Goal: Task Accomplishment & Management: Manage account settings

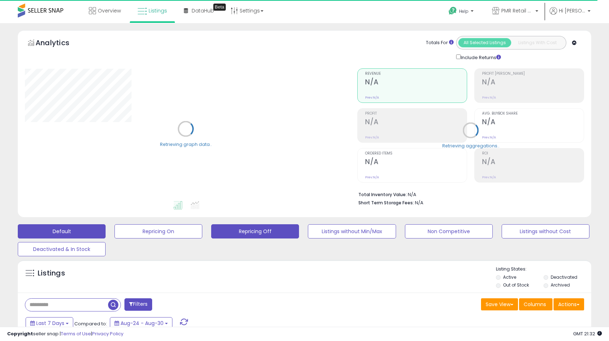
click at [280, 228] on button "Repricing Off" at bounding box center [255, 231] width 88 height 14
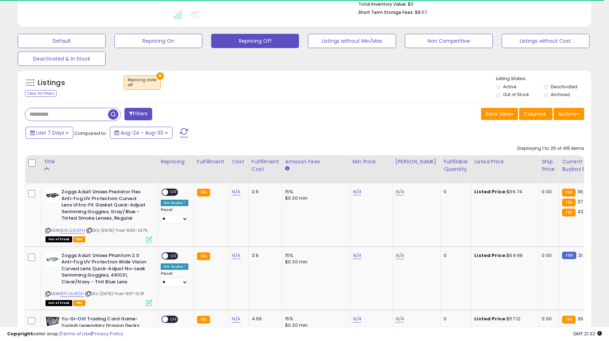
drag, startPoint x: 613, startPoint y: 70, endPoint x: 614, endPoint y: 194, distance: 124.1
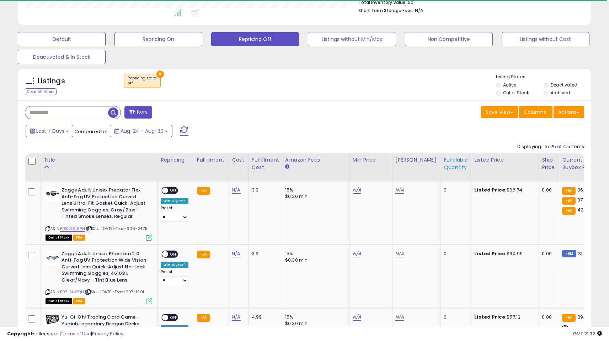
click at [454, 171] on div "Fulfillable Quantity" at bounding box center [456, 163] width 25 height 15
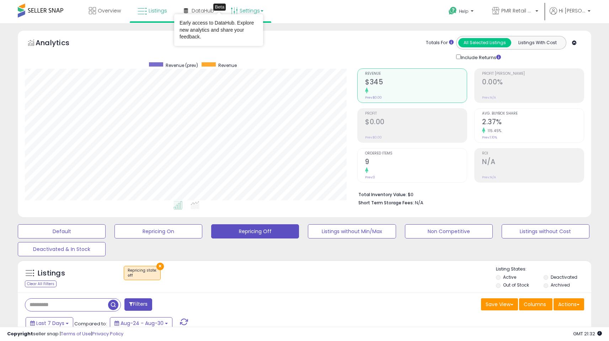
click at [256, 10] on link "Settings" at bounding box center [246, 10] width 43 height 21
click at [251, 37] on link "Store settings" at bounding box center [248, 36] width 32 height 7
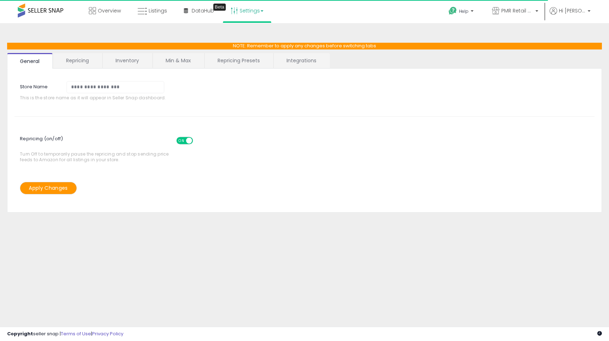
click at [90, 60] on link "Repricing" at bounding box center [77, 60] width 48 height 15
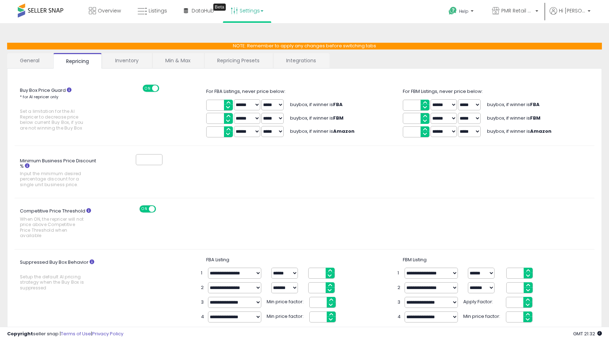
click at [220, 62] on link "Repricing Presets" at bounding box center [238, 60] width 68 height 15
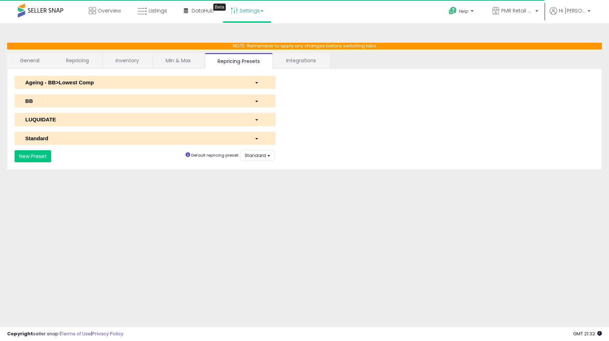
select select "*********"
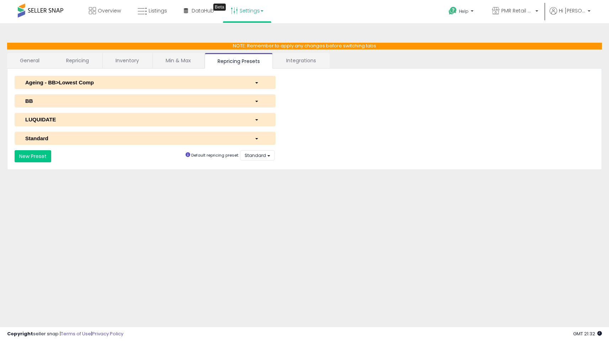
select select "**********"
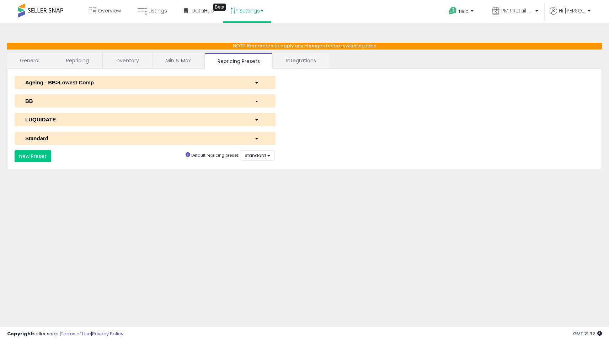
select select "*********"
click at [154, 137] on div "Standard" at bounding box center [134, 137] width 229 height 7
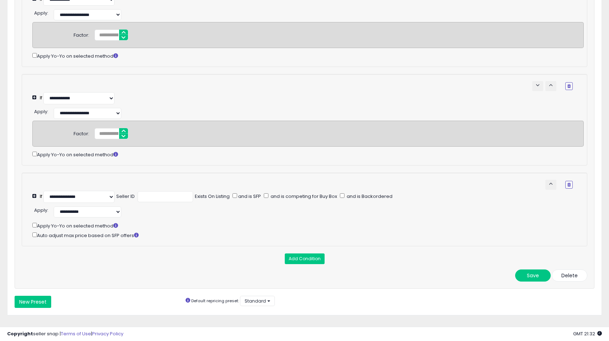
scroll to position [245, 0]
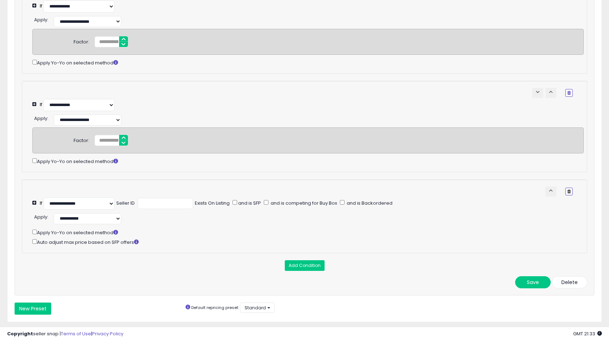
click at [570, 193] on icon "button" at bounding box center [569, 191] width 3 height 4
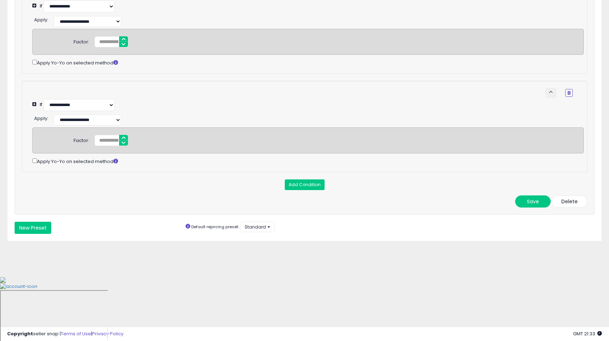
scroll to position [190, 0]
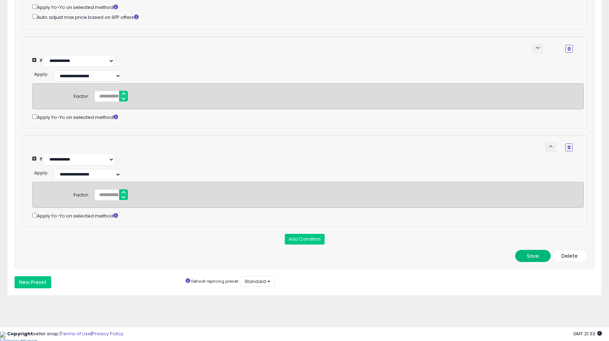
click at [534, 262] on button "Save" at bounding box center [533, 256] width 36 height 12
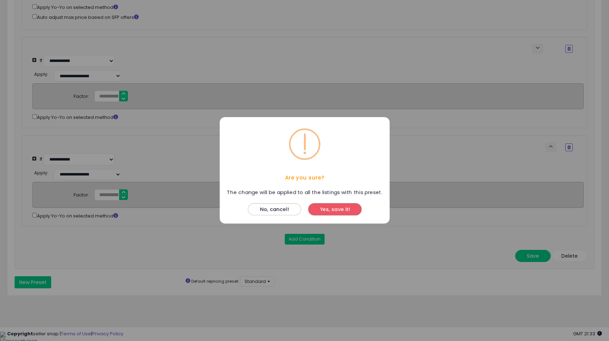
click at [342, 206] on button "Yes, save it!" at bounding box center [334, 209] width 53 height 12
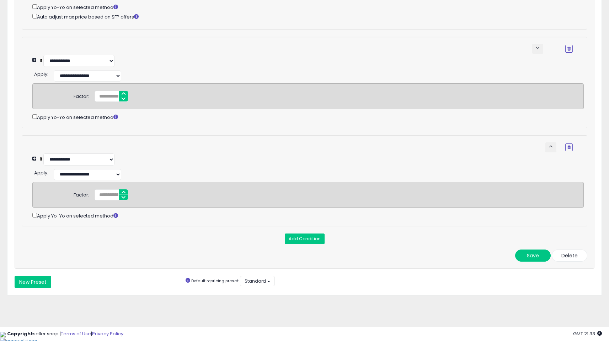
scroll to position [0, 0]
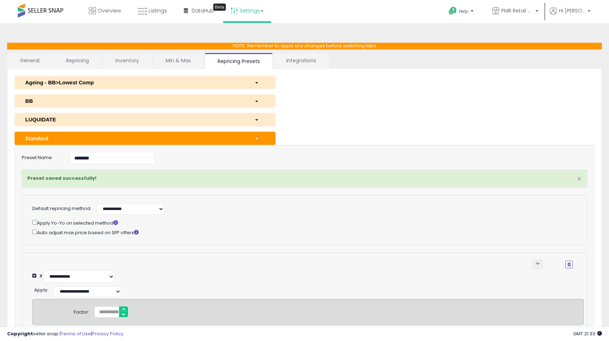
click at [609, 27] on html "Unable to login Retrieving listings data.. has not yet accepted the Terms of Us…" at bounding box center [304, 170] width 609 height 341
